Goal: Find specific page/section: Find specific page/section

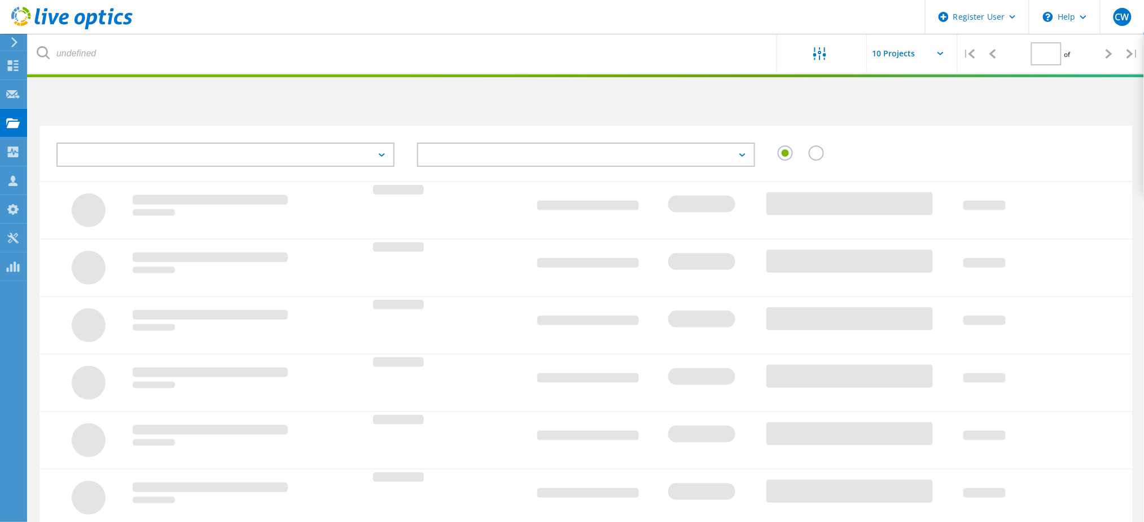
type input "1"
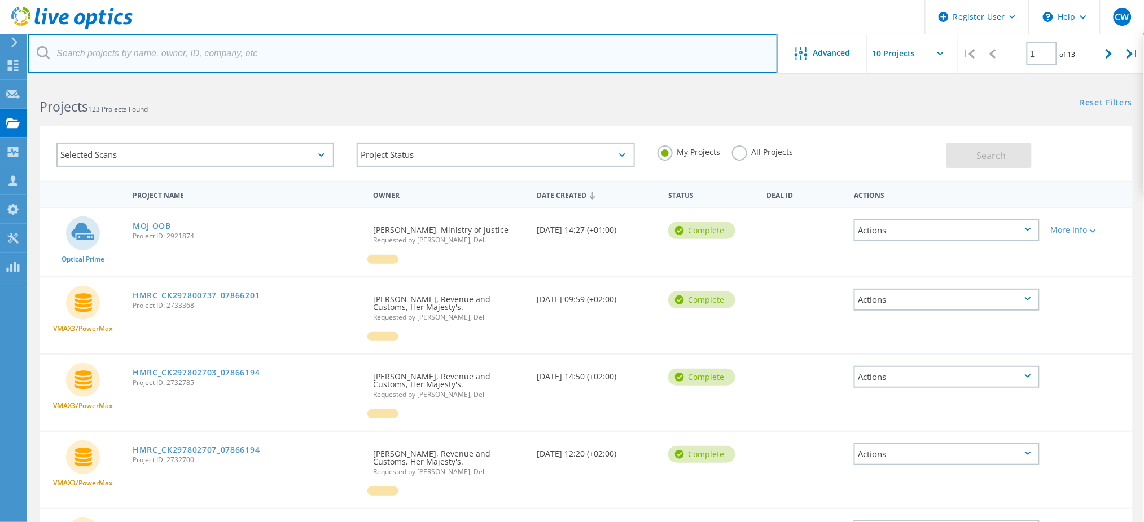
click at [185, 67] on input "text" at bounding box center [402, 53] width 749 height 39
type input "3020200"
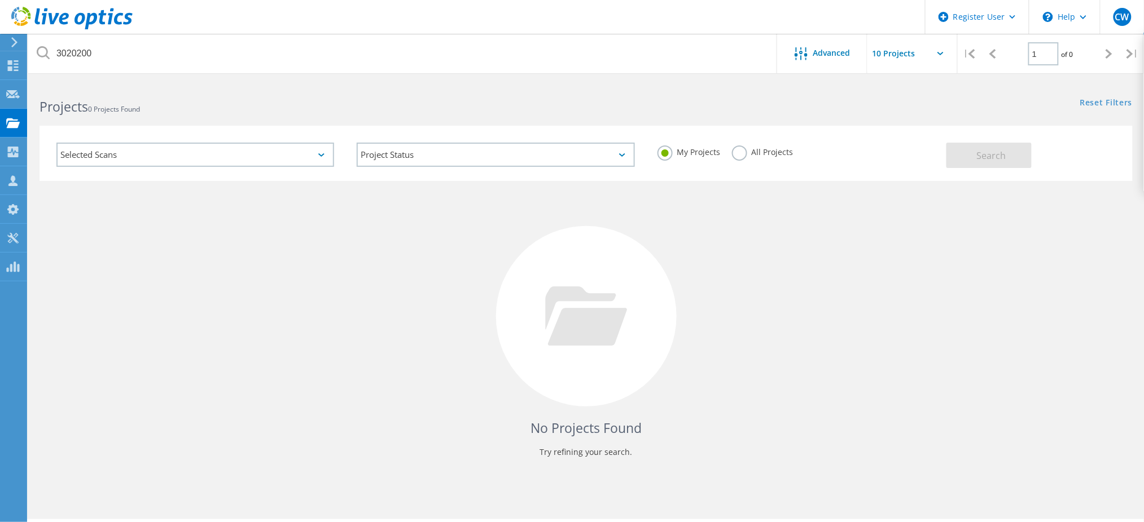
click at [771, 156] on label "All Projects" at bounding box center [762, 151] width 61 height 11
click at [0, 0] on input "All Projects" at bounding box center [0, 0] width 0 height 0
click at [964, 165] on button "Search" at bounding box center [988, 155] width 85 height 25
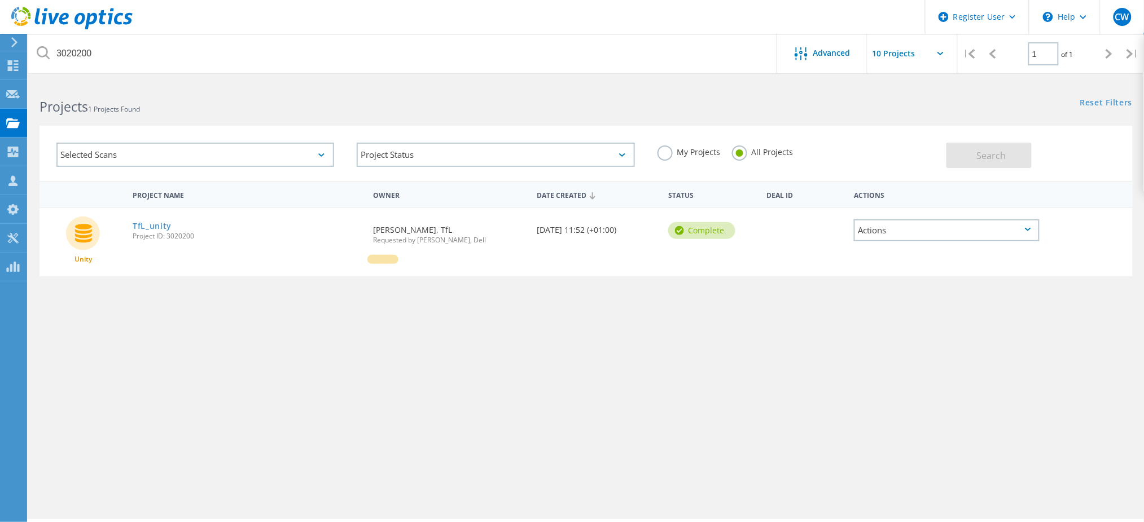
click at [957, 233] on div "Actions" at bounding box center [947, 230] width 186 height 22
click at [170, 222] on link "TfL_unity" at bounding box center [152, 226] width 39 height 8
